Goal: Task Accomplishment & Management: Manage account settings

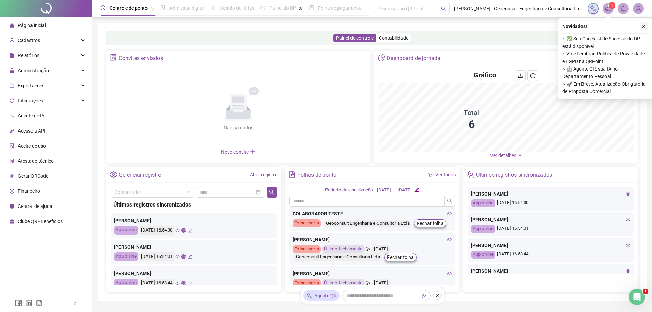
click at [645, 26] on icon "close" at bounding box center [644, 26] width 5 height 5
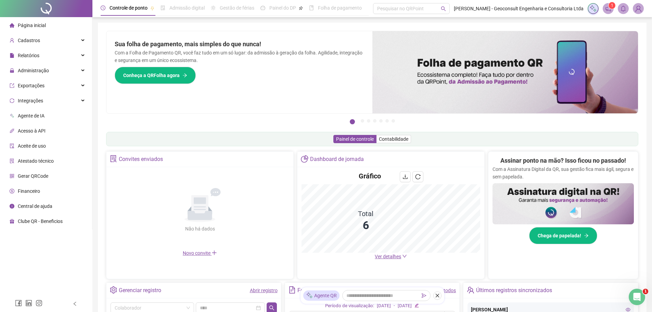
scroll to position [68, 0]
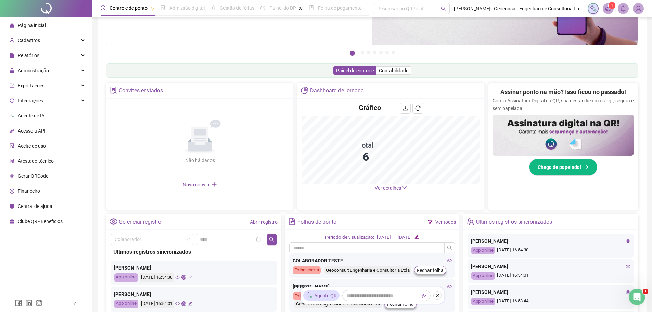
click at [268, 223] on link "Abrir registro" at bounding box center [264, 221] width 28 height 5
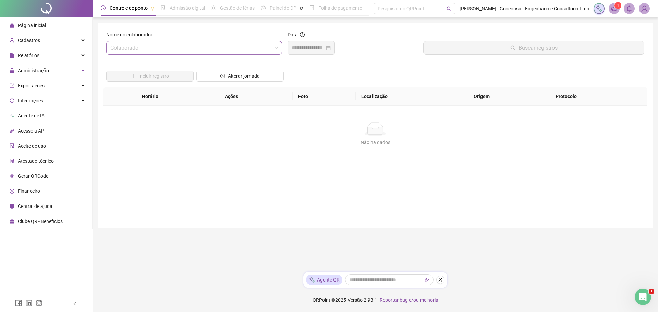
click at [276, 50] on span at bounding box center [193, 47] width 167 height 13
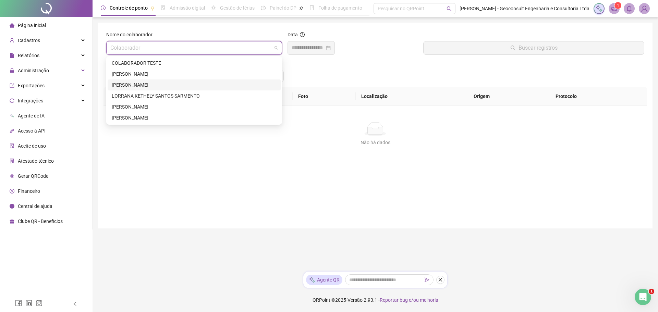
click at [148, 85] on div "[PERSON_NAME]" at bounding box center [194, 85] width 165 height 8
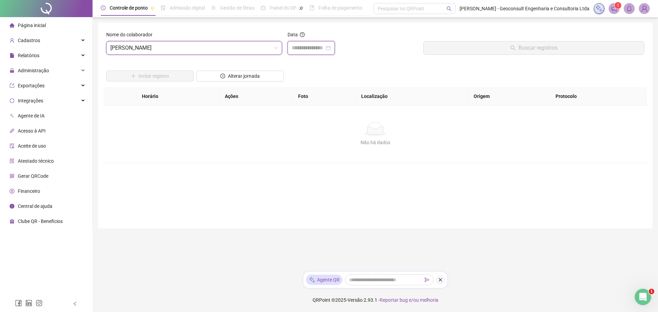
click at [323, 46] on input at bounding box center [307, 48] width 33 height 8
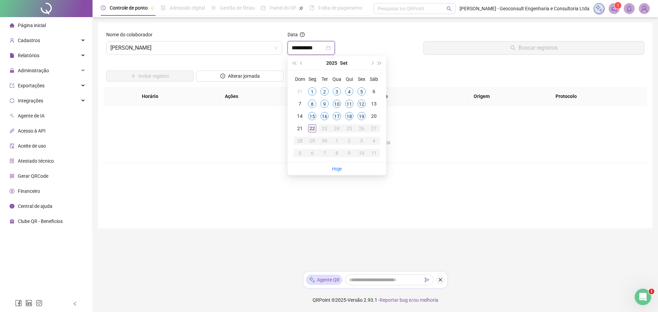
type input "**********"
click at [311, 126] on div "22" at bounding box center [312, 128] width 8 height 8
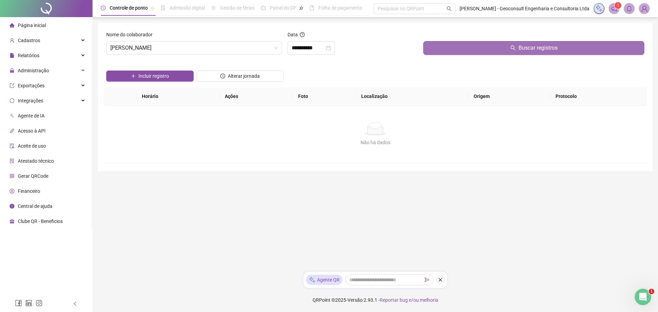
click at [485, 52] on button "Buscar registros" at bounding box center [533, 48] width 221 height 14
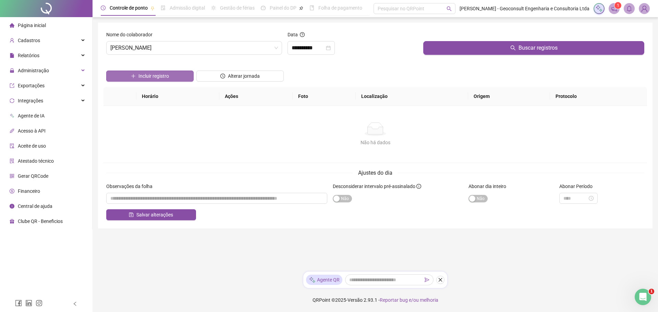
click at [167, 77] on span "Incluir registro" at bounding box center [153, 76] width 30 height 8
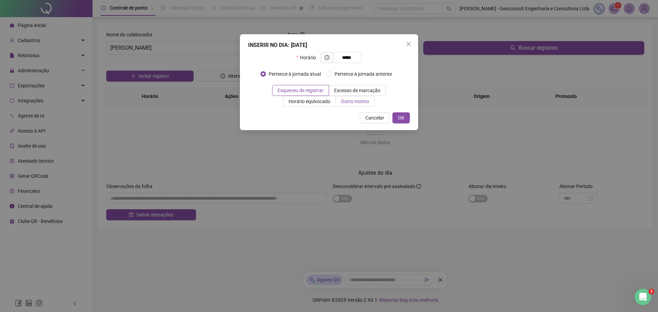
type input "*****"
click at [354, 102] on span "Outro motivo" at bounding box center [355, 101] width 28 height 5
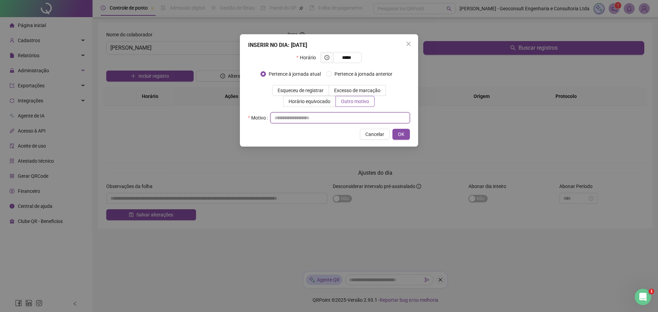
click at [279, 119] on input "text" at bounding box center [339, 117] width 139 height 11
type input "*"
type input "**********"
click at [399, 132] on span "OK" at bounding box center [401, 134] width 7 height 8
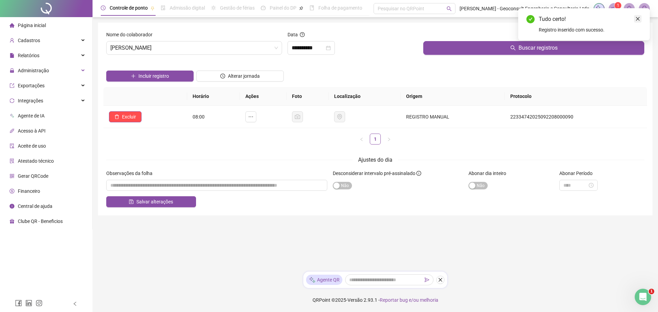
click at [638, 19] on icon "close" at bounding box center [637, 18] width 5 height 5
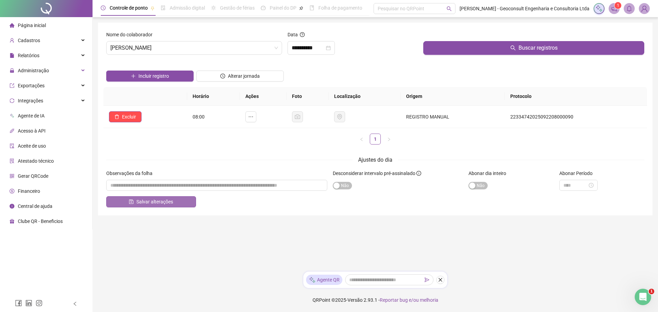
click at [146, 202] on span "Salvar alterações" at bounding box center [154, 202] width 37 height 8
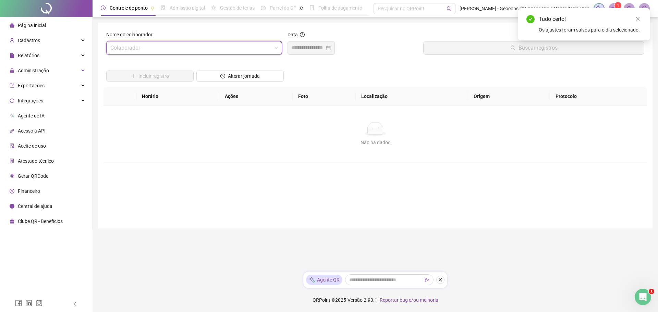
click at [274, 46] on span at bounding box center [193, 47] width 167 height 13
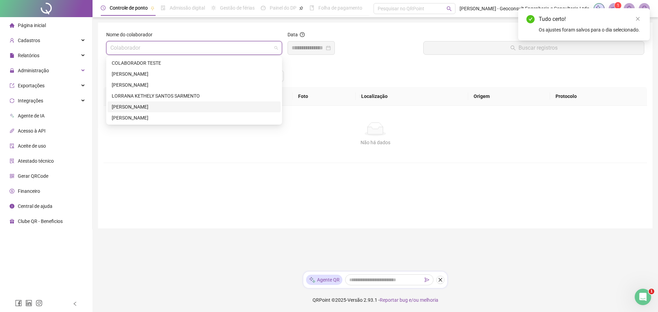
click at [132, 106] on div "[PERSON_NAME]" at bounding box center [194, 107] width 165 height 8
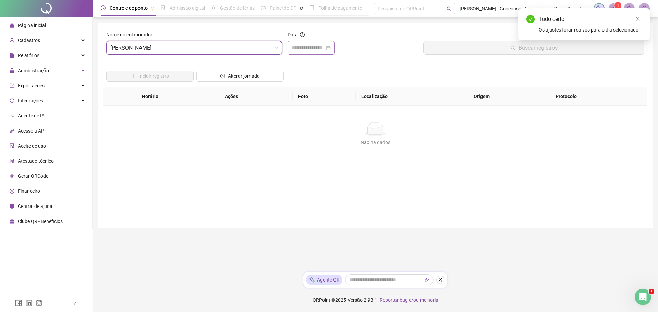
click at [330, 46] on div at bounding box center [310, 48] width 39 height 8
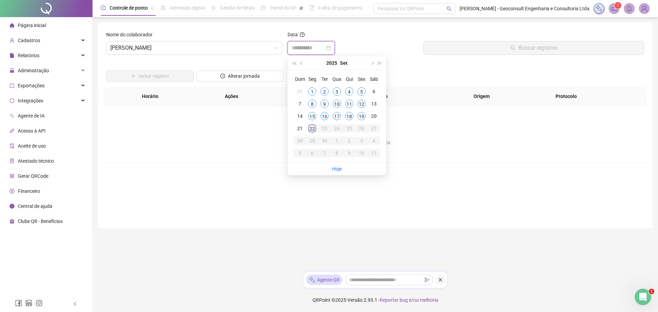
type input "**********"
click at [313, 128] on div "22" at bounding box center [312, 128] width 8 height 8
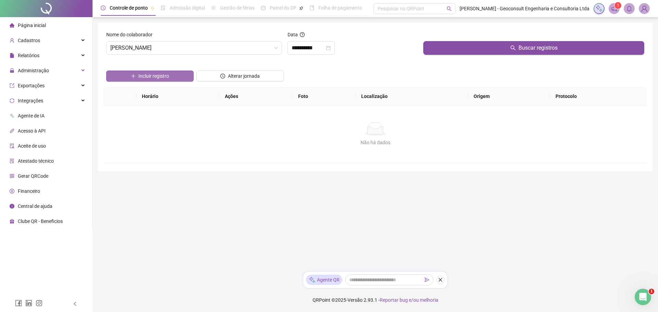
click at [164, 76] on span "Incluir registro" at bounding box center [153, 76] width 30 height 8
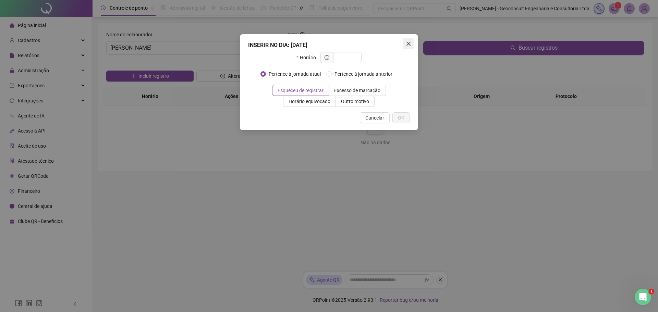
click at [407, 43] on icon "close" at bounding box center [407, 43] width 5 height 5
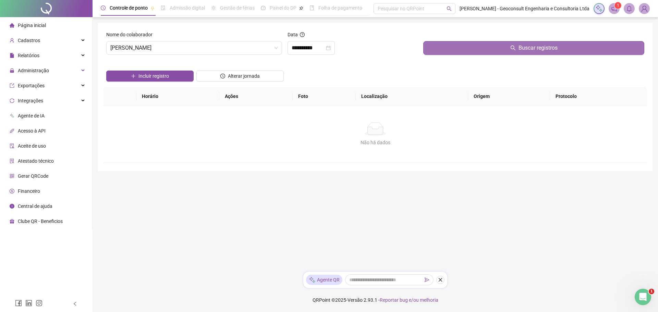
click at [463, 46] on button "Buscar registros" at bounding box center [533, 48] width 221 height 14
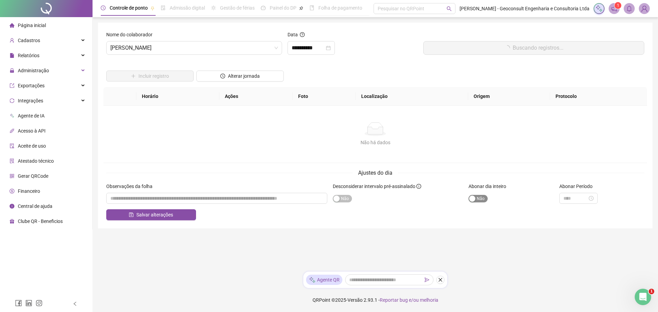
click at [470, 199] on div "button" at bounding box center [472, 199] width 6 height 6
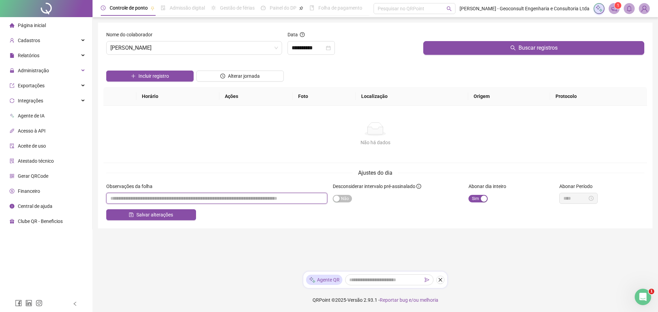
click at [116, 198] on input "textarea" at bounding box center [216, 198] width 221 height 11
type input "*"
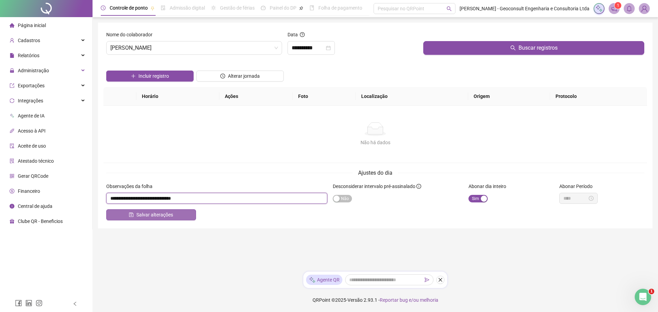
type input "**********"
click at [158, 216] on span "Salvar alterações" at bounding box center [154, 215] width 37 height 8
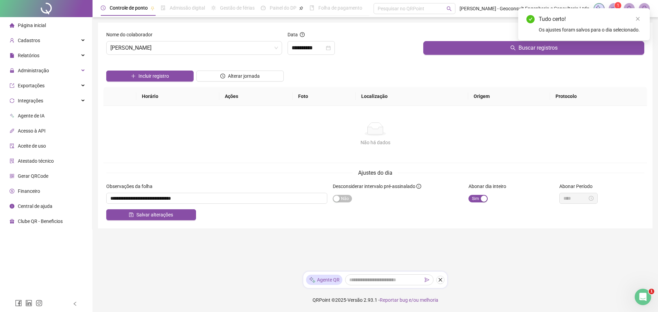
click at [41, 25] on span "Página inicial" at bounding box center [32, 25] width 28 height 5
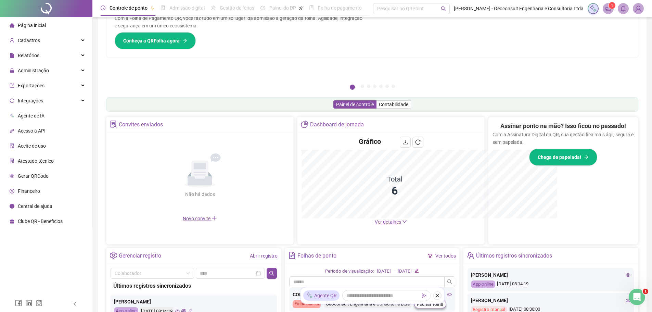
scroll to position [101, 0]
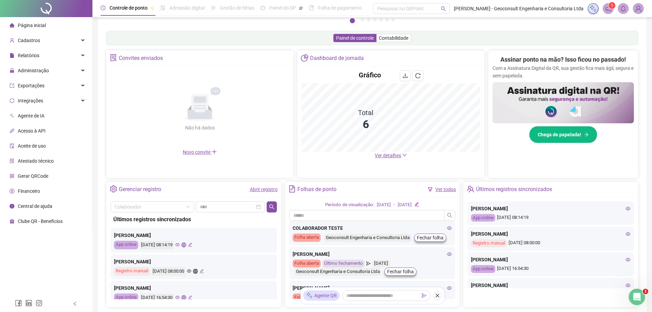
click at [378, 155] on span "Ver detalhes" at bounding box center [388, 155] width 26 height 5
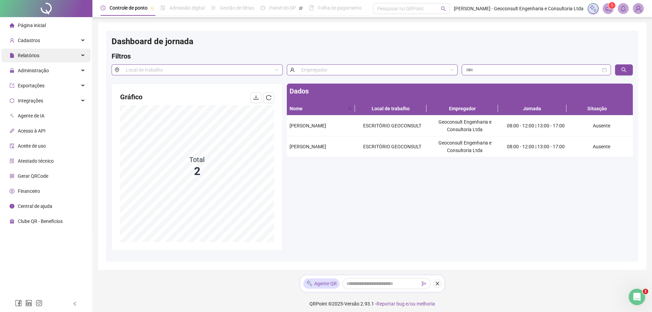
click at [34, 53] on span "Relatórios" at bounding box center [29, 55] width 22 height 5
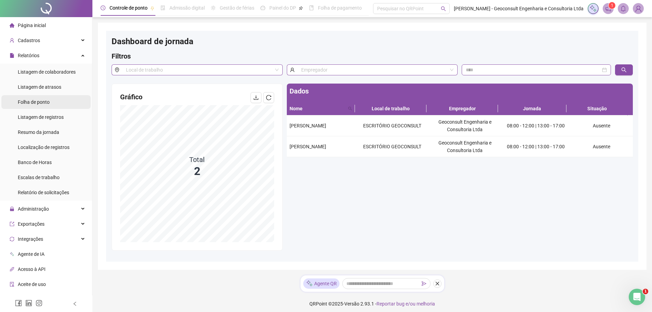
click at [34, 101] on span "Folha de ponto" at bounding box center [34, 101] width 32 height 5
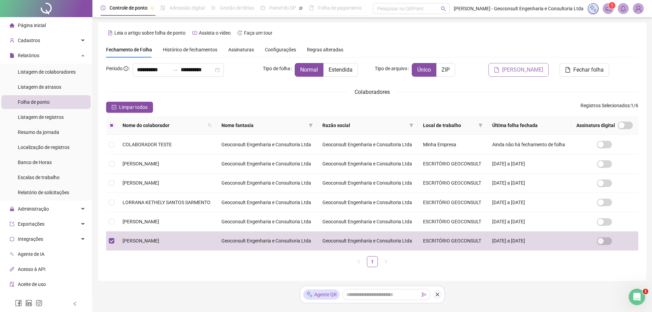
click at [524, 69] on span "[PERSON_NAME]" at bounding box center [522, 70] width 41 height 8
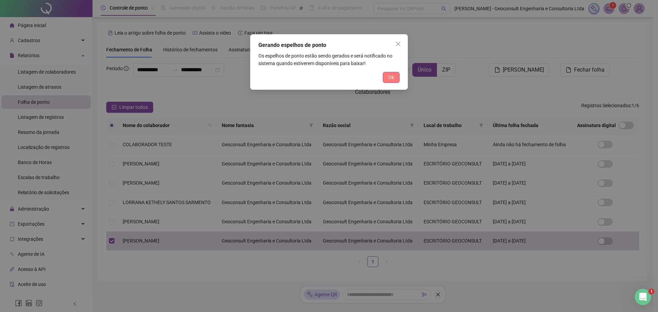
click at [384, 76] on button "Ok" at bounding box center [391, 77] width 17 height 11
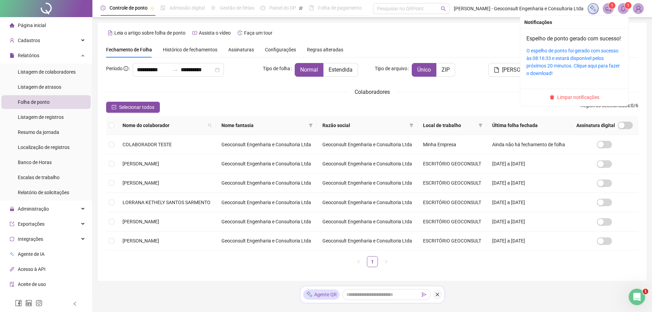
click at [626, 8] on sup "1" at bounding box center [628, 5] width 7 height 7
click at [555, 57] on link "O espelho de ponto foi gerado com sucesso às 08:16:33 e estará disponível pelos…" at bounding box center [573, 62] width 93 height 28
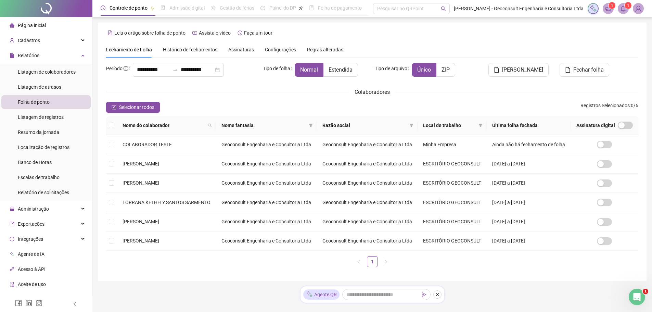
click at [40, 25] on span "Página inicial" at bounding box center [32, 25] width 28 height 5
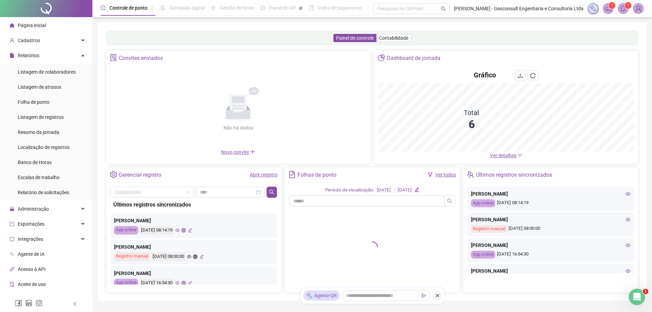
click at [268, 173] on link "Abrir registro" at bounding box center [264, 174] width 28 height 5
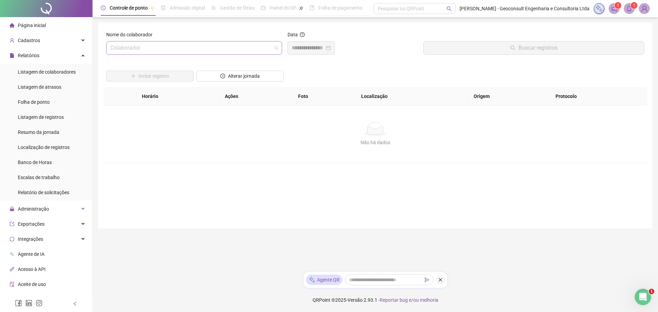
click at [277, 45] on span at bounding box center [193, 47] width 167 height 13
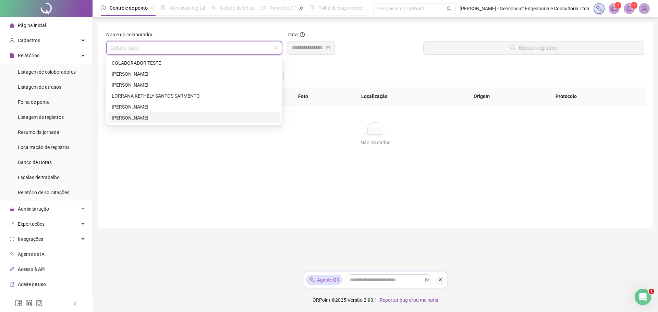
click at [164, 117] on div "[PERSON_NAME]" at bounding box center [194, 118] width 165 height 8
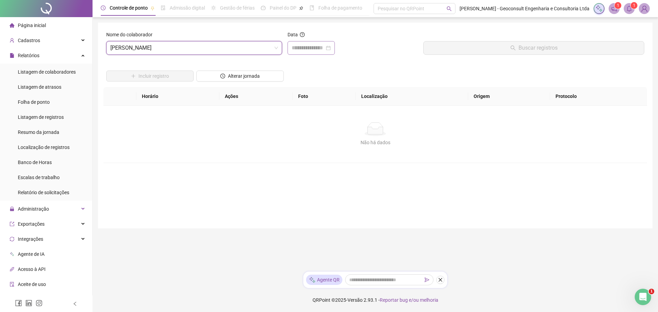
click at [330, 48] on div at bounding box center [310, 48] width 39 height 8
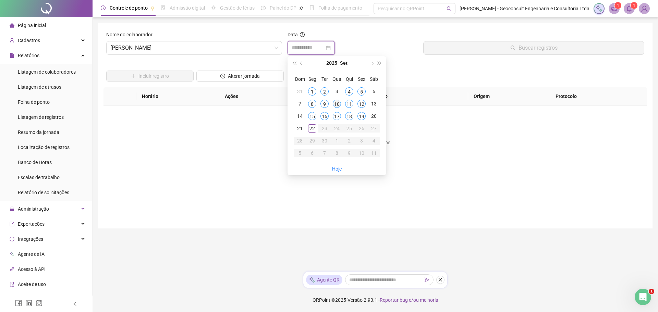
type input "**********"
click at [337, 102] on div "10" at bounding box center [337, 104] width 8 height 8
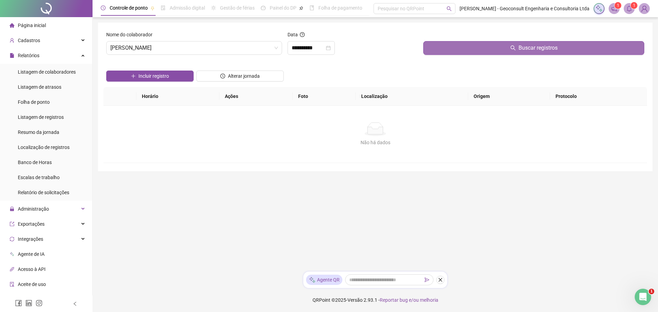
click at [477, 48] on button "Buscar registros" at bounding box center [533, 48] width 221 height 14
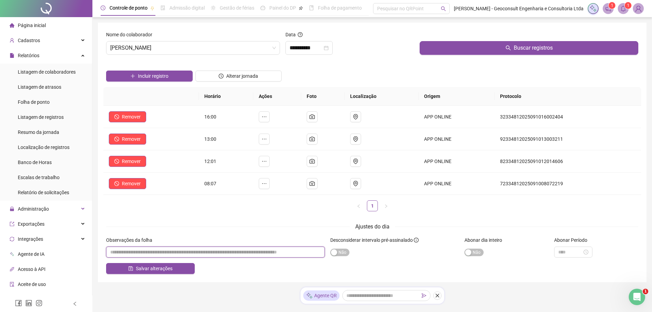
click at [134, 254] on input "textarea" at bounding box center [215, 252] width 219 height 11
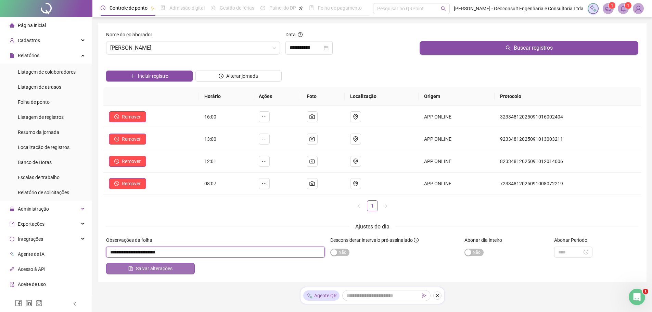
type input "**********"
click at [159, 268] on span "Salvar alterações" at bounding box center [154, 269] width 37 height 8
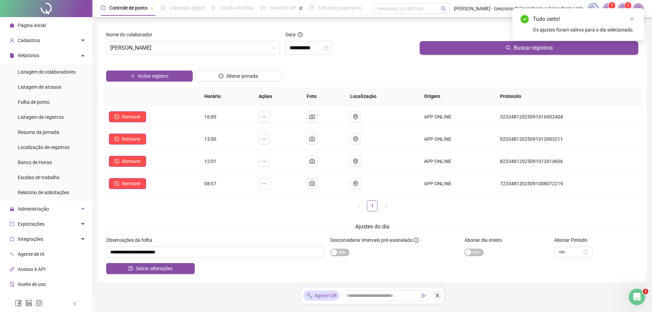
drag, startPoint x: 35, startPoint y: 101, endPoint x: 93, endPoint y: 104, distance: 59.0
click at [35, 101] on span "Folha de ponto" at bounding box center [34, 101] width 32 height 5
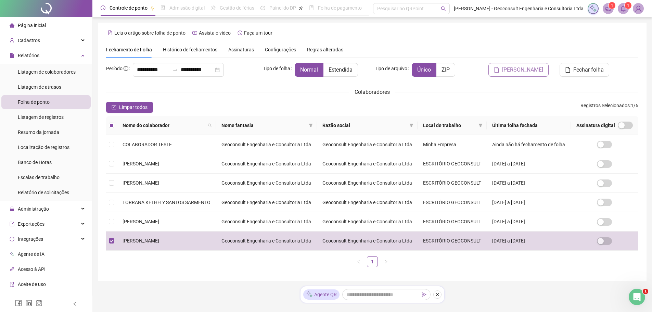
click at [518, 69] on span "[PERSON_NAME]" at bounding box center [522, 70] width 41 height 8
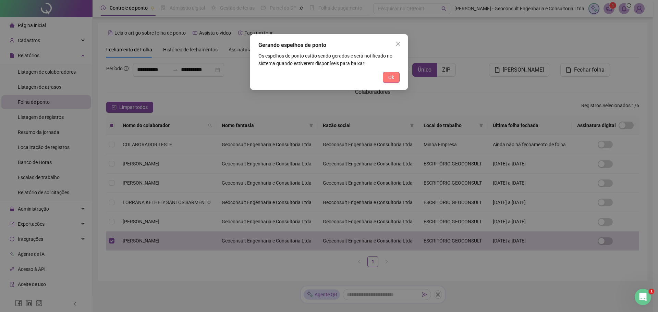
click at [387, 75] on button "Ok" at bounding box center [391, 77] width 17 height 11
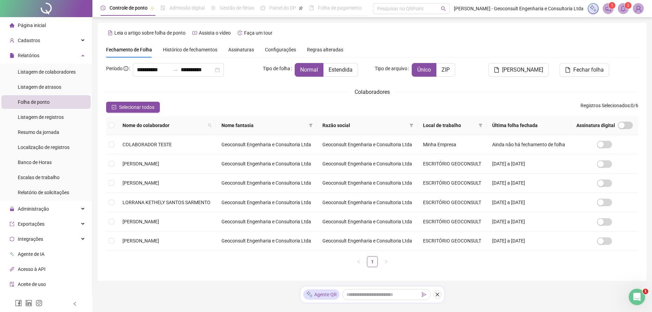
click at [625, 8] on icon "bell" at bounding box center [623, 8] width 5 height 6
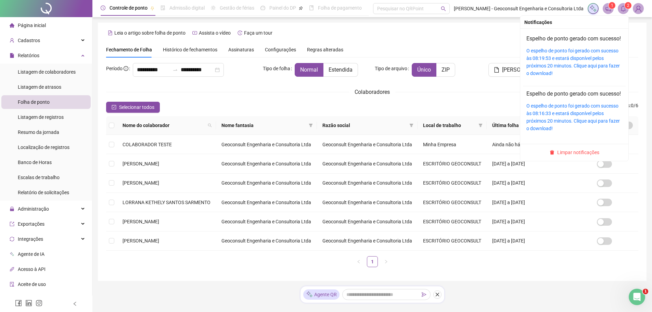
click at [537, 63] on div "O espelho de ponto foi gerado com sucesso às 08:19:53 e estará disponível pelos…" at bounding box center [575, 62] width 96 height 30
click at [527, 66] on link "O espelho de ponto foi gerado com sucesso às 08:19:53 e estará disponível pelos…" at bounding box center [573, 62] width 93 height 28
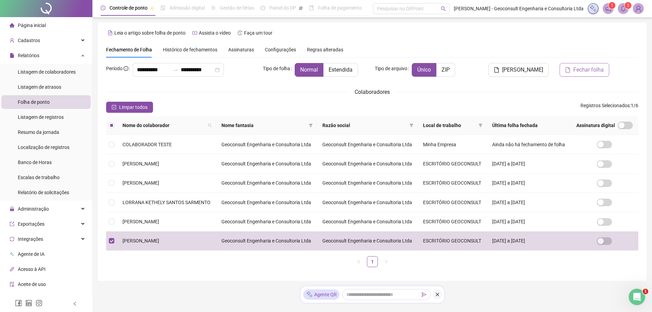
click at [587, 70] on span "Fechar folha" at bounding box center [589, 70] width 30 height 8
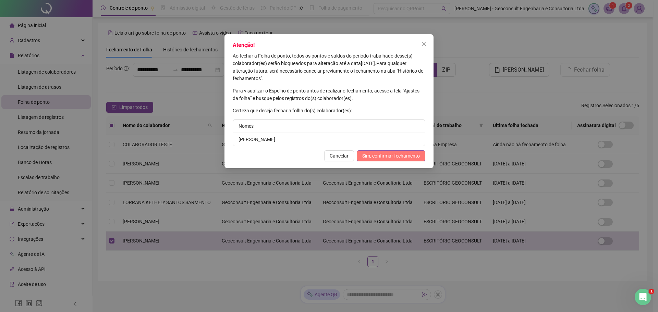
click at [393, 155] on span "Sim, confirmar fechamento" at bounding box center [391, 156] width 58 height 8
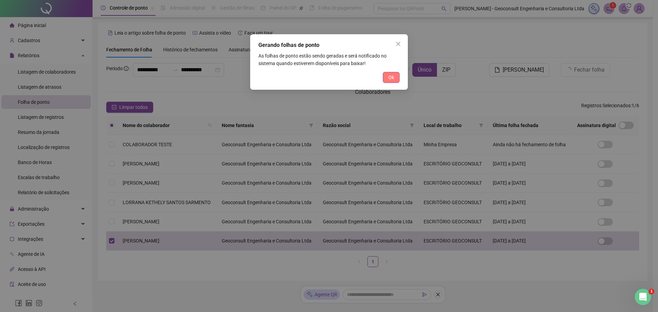
click at [391, 78] on span "Ok" at bounding box center [391, 78] width 6 height 8
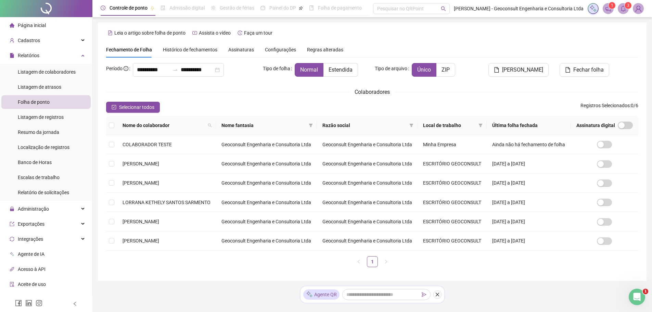
click at [627, 8] on span "3" at bounding box center [628, 5] width 2 height 5
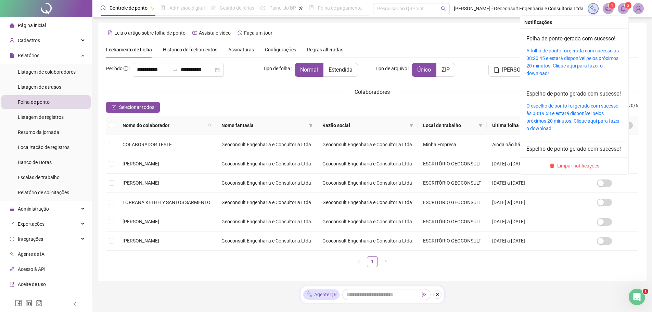
click at [566, 54] on div "A folha de ponto foi gerada com sucesso às 08:20:45 e estará disponível pelos p…" at bounding box center [575, 62] width 96 height 30
click at [567, 50] on link "A folha de ponto foi gerada com sucesso às 08:20:45 e estará disponível pelos p…" at bounding box center [573, 62] width 92 height 28
